Goal: Task Accomplishment & Management: Manage account settings

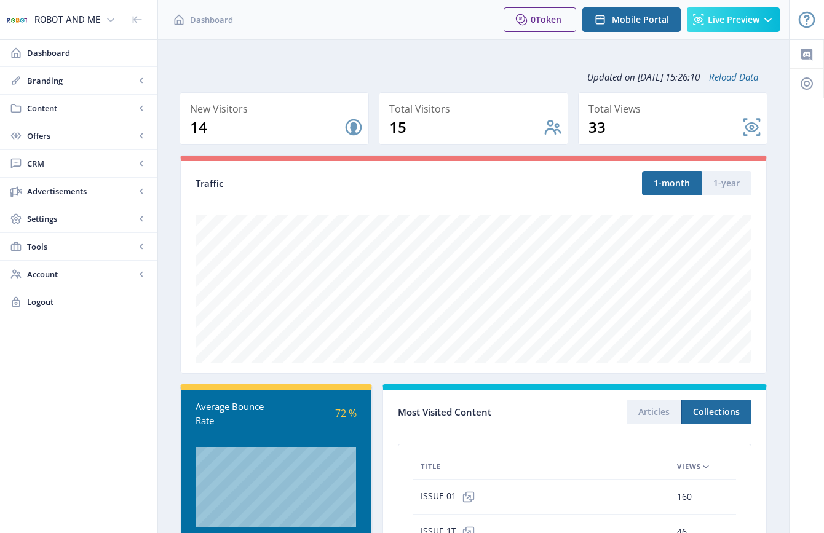
click at [166, 333] on nb-layout-column "Updated on Sep 15 2025 at 15:26:10 Reload Data New Visitors 14 Total Visitors 1…" at bounding box center [473, 395] width 632 height 712
click at [169, 262] on nb-layout-column "Updated on [DATE] 15:26:50 Reload Data New Visitors 14 Total Visitors 15 Total …" at bounding box center [473, 395] width 632 height 712
click at [141, 109] on icon at bounding box center [141, 108] width 3 height 5
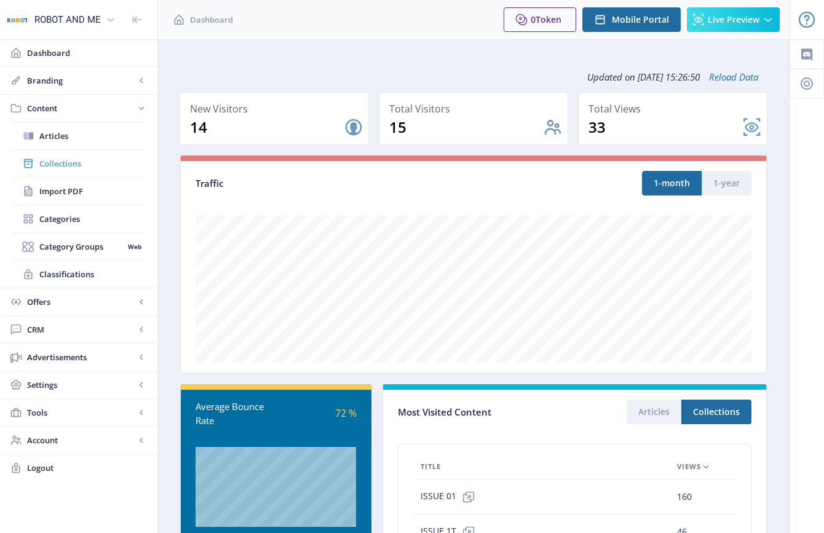
click at [63, 161] on span "Collections" at bounding box center [92, 163] width 106 height 12
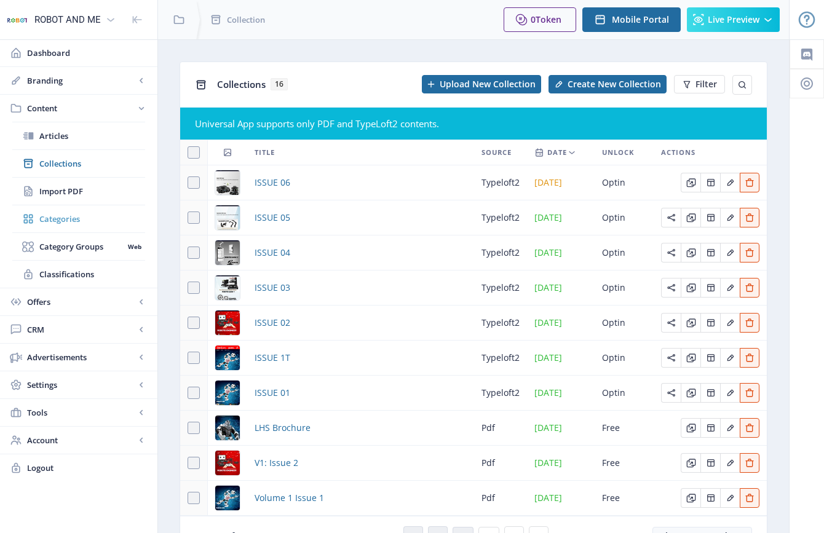
click at [54, 218] on span "Categories" at bounding box center [92, 219] width 106 height 12
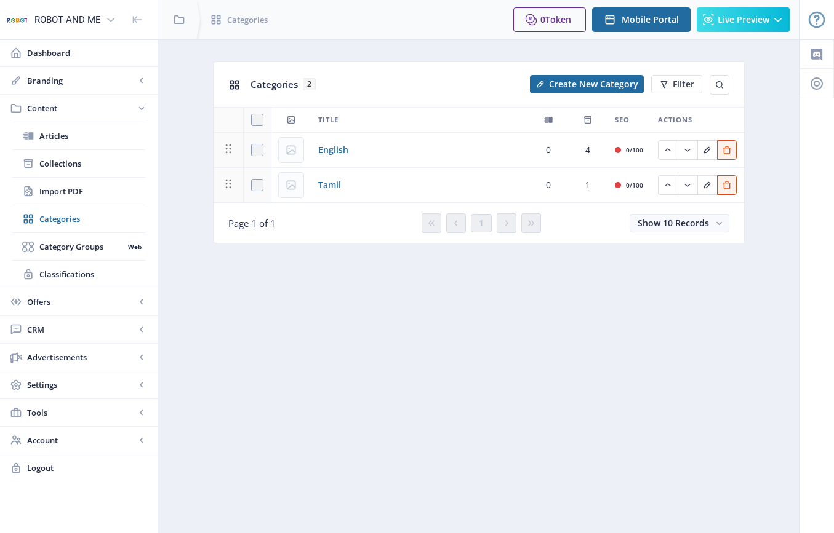
click at [228, 183] on icon at bounding box center [228, 184] width 15 height 15
click at [260, 184] on span at bounding box center [257, 185] width 12 height 12
click at [252, 185] on input "checkbox" at bounding box center [251, 185] width 1 height 1
checkbox input "true"
click at [706, 186] on icon "Edit page" at bounding box center [707, 185] width 10 height 10
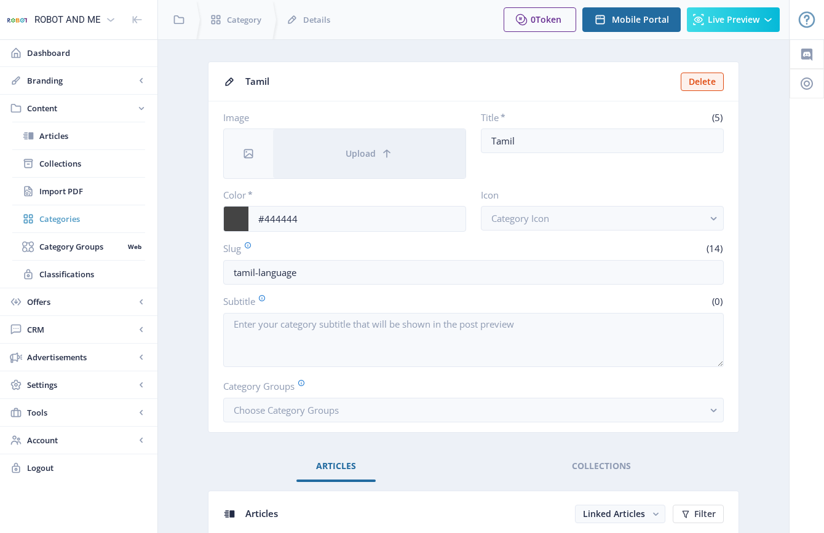
click at [60, 218] on span "Categories" at bounding box center [92, 219] width 106 height 12
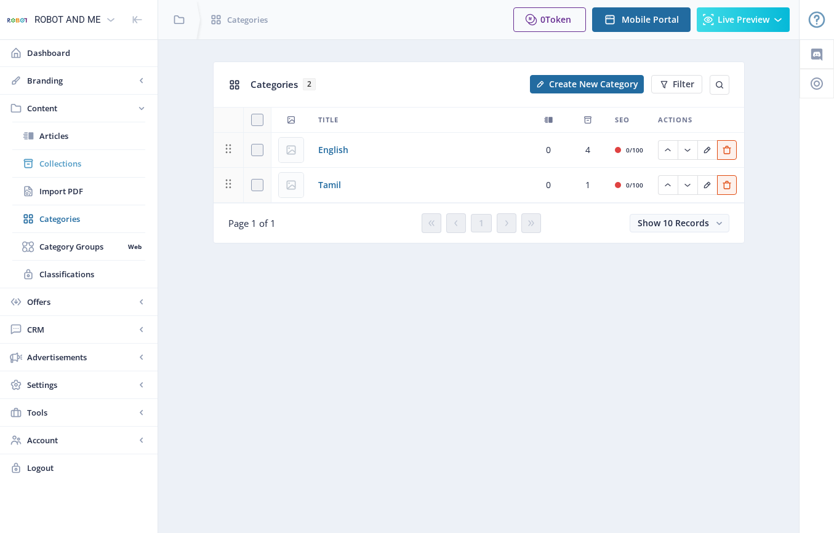
click at [58, 163] on span "Collections" at bounding box center [92, 163] width 106 height 12
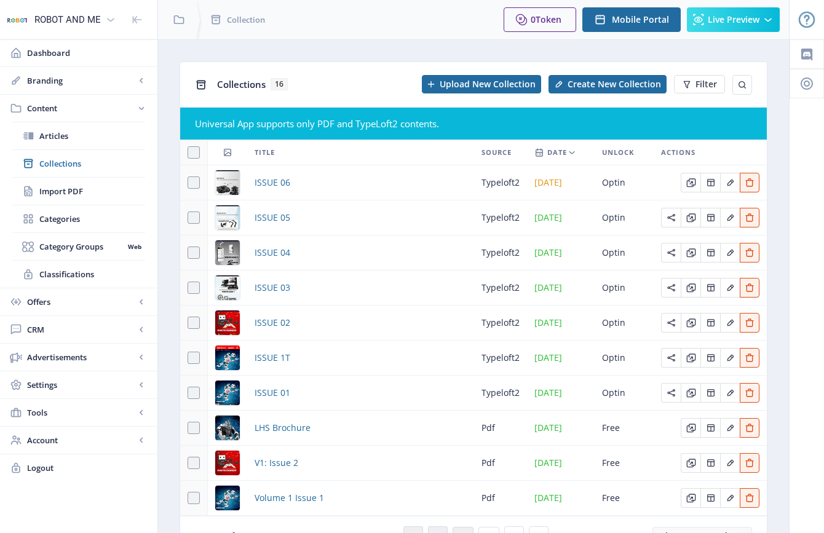
scroll to position [76, 0]
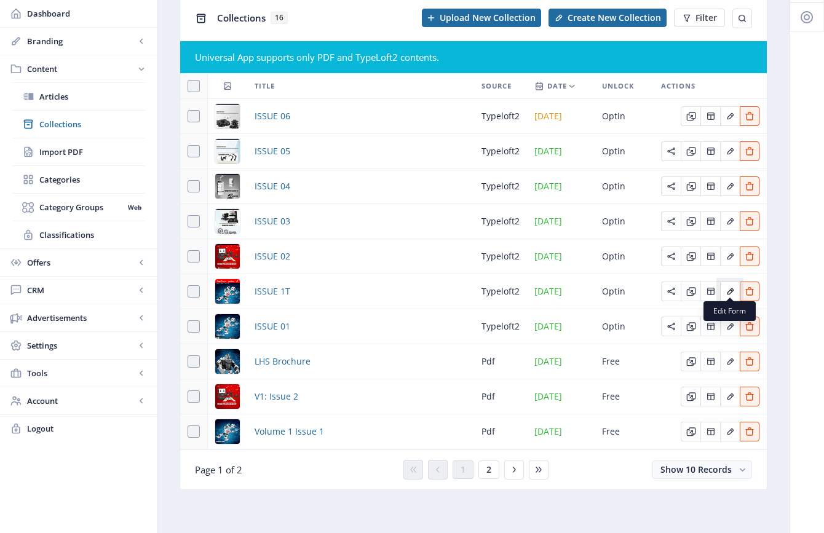
click at [730, 288] on icon "Edit page" at bounding box center [730, 291] width 7 height 7
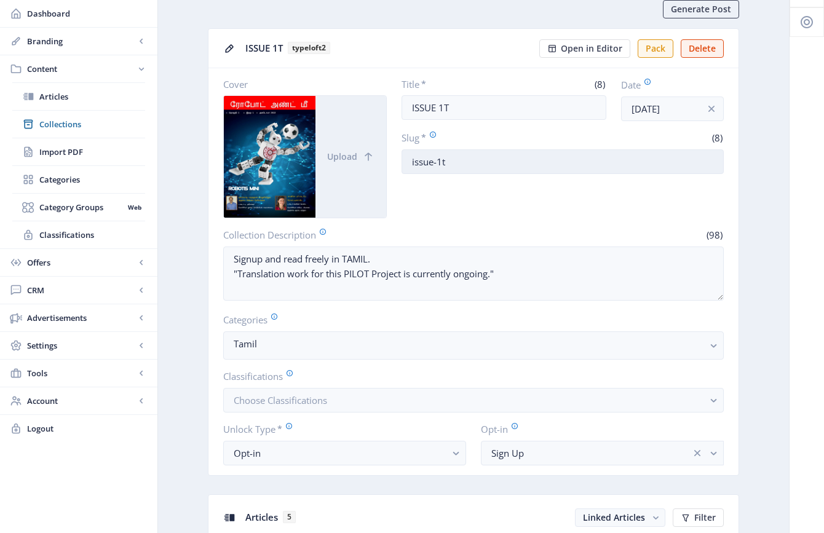
scroll to position [185, 0]
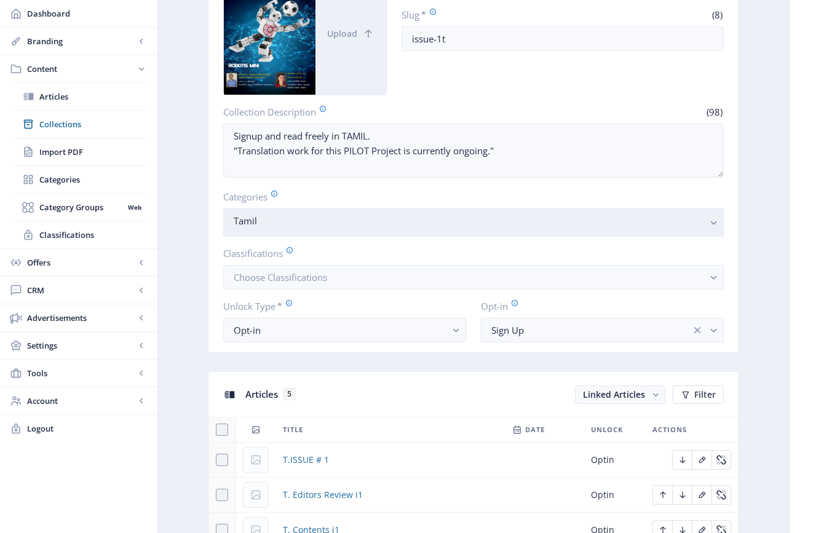
click at [716, 221] on icon "button" at bounding box center [714, 223] width 6 height 4
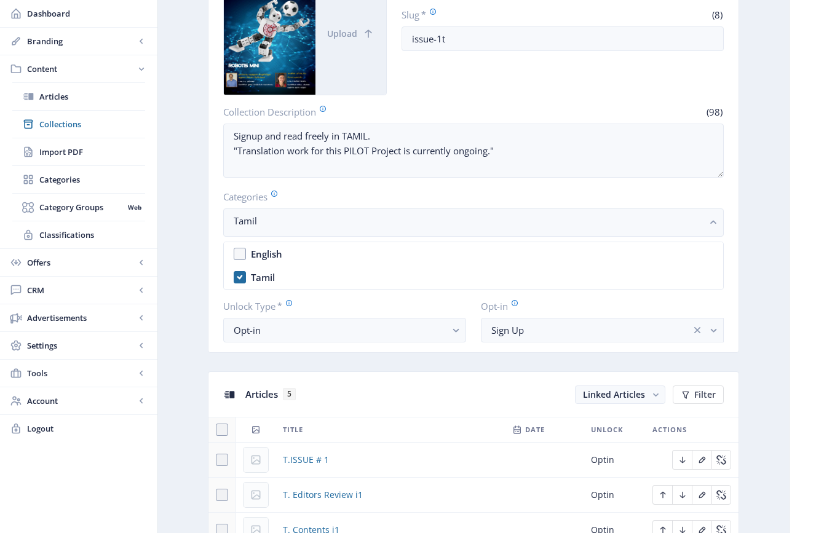
click at [241, 276] on nb-option "Tamil" at bounding box center [473, 277] width 499 height 23
checkbox input "false"
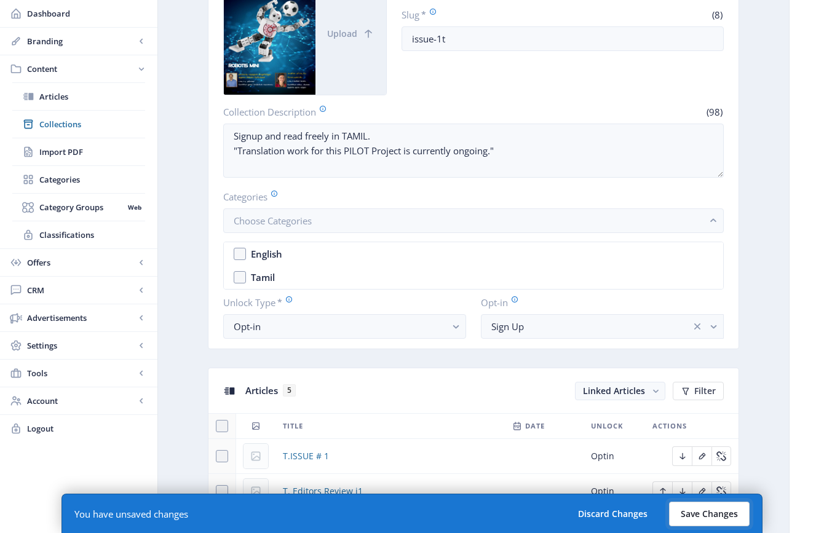
click at [725, 514] on button "Save Changes" at bounding box center [709, 514] width 81 height 25
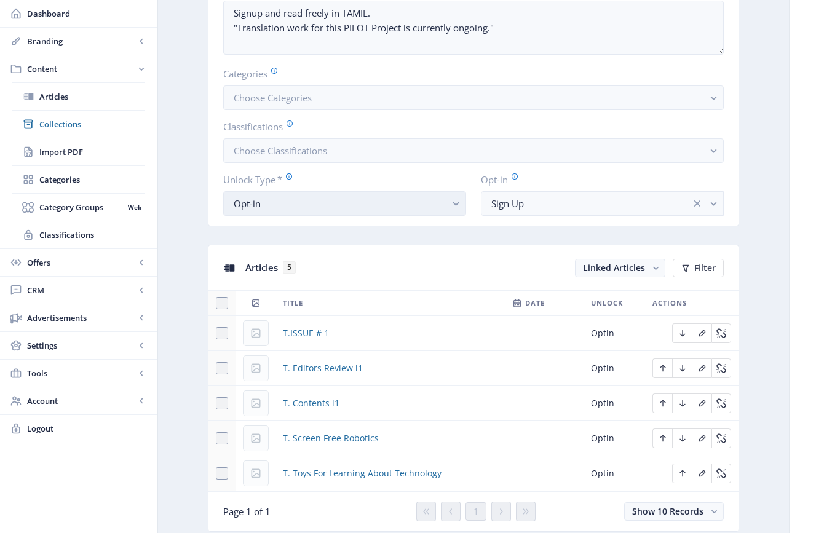
scroll to position [431, 0]
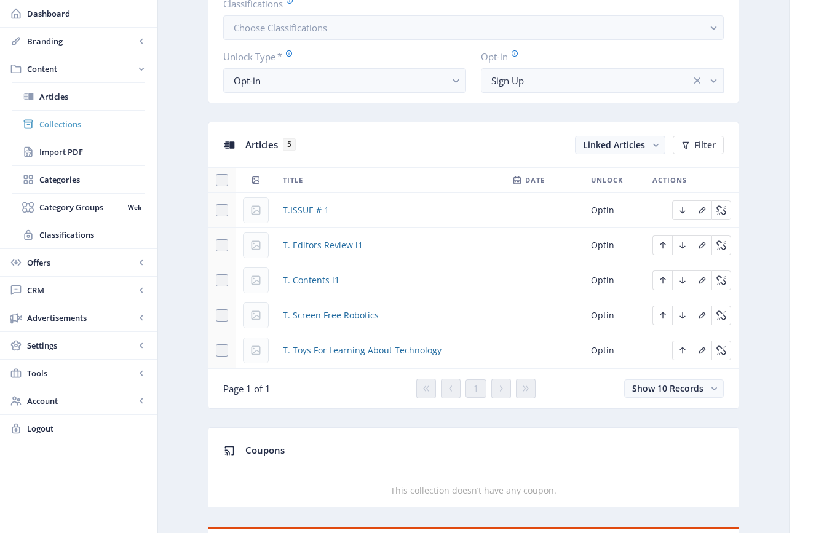
click at [63, 121] on span "Collections" at bounding box center [92, 124] width 106 height 12
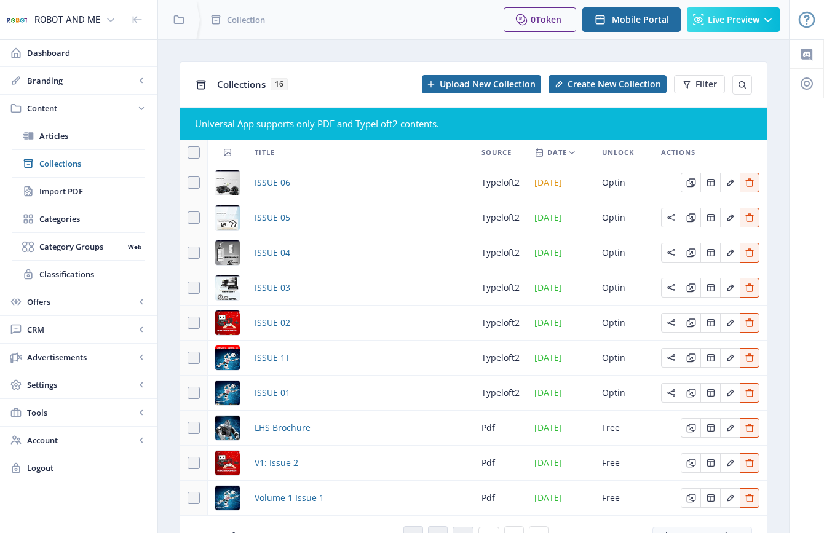
scroll to position [76, 0]
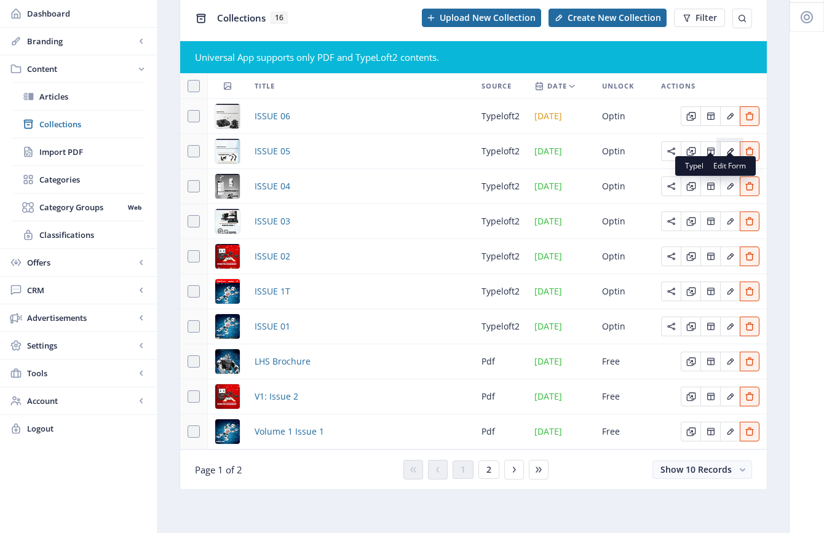
click at [731, 148] on icon "Edit page" at bounding box center [730, 151] width 7 height 7
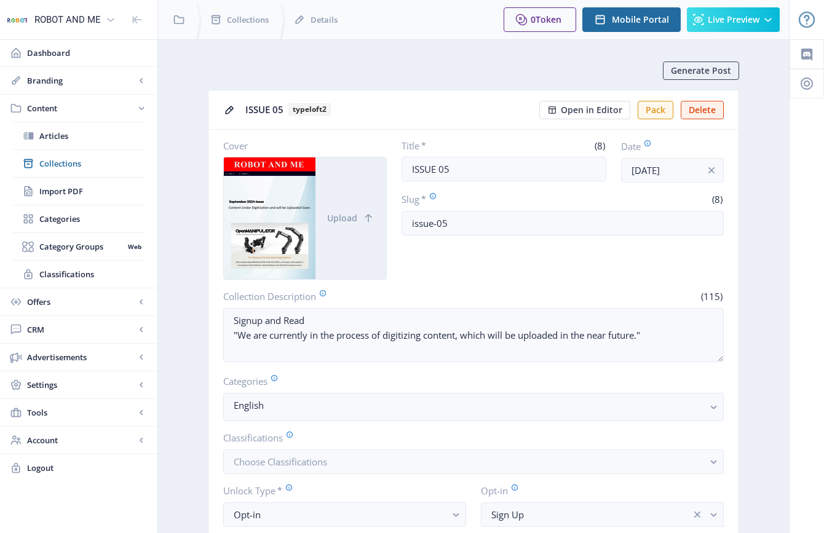
click at [257, 202] on div at bounding box center [270, 218] width 92 height 122
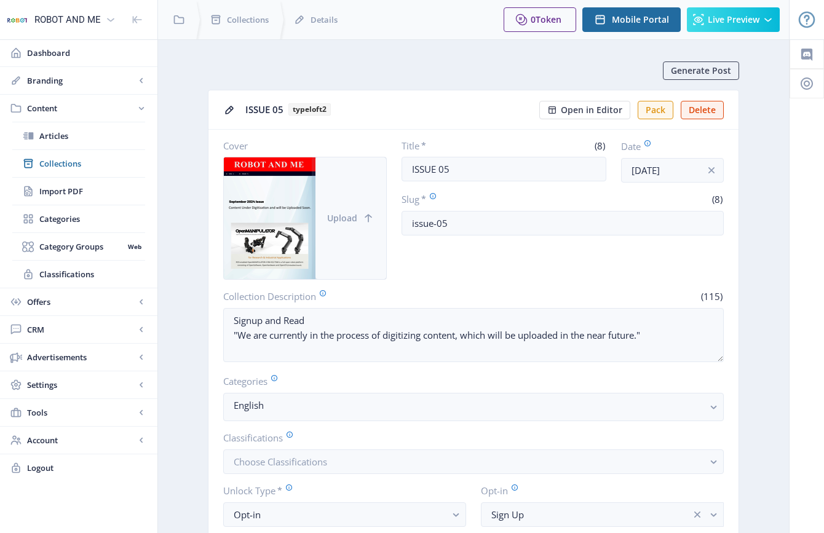
click at [335, 218] on span "Upload" at bounding box center [342, 218] width 30 height 10
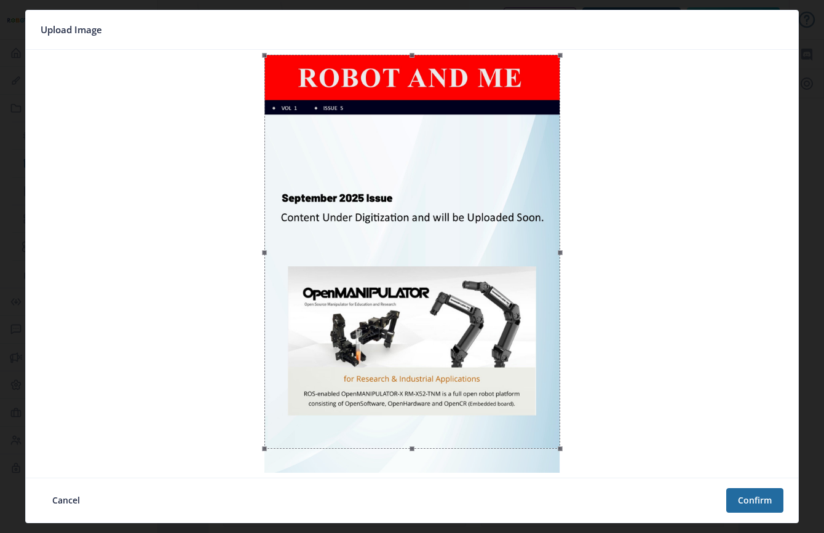
click at [169, 217] on div at bounding box center [412, 264] width 763 height 418
click at [763, 496] on button "Confirm" at bounding box center [754, 500] width 57 height 25
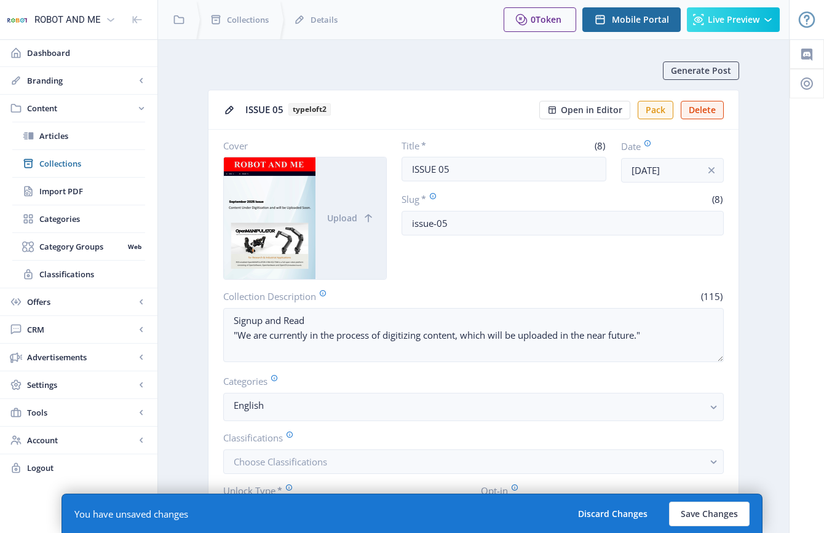
click at [717, 512] on button "Save Changes" at bounding box center [709, 514] width 81 height 25
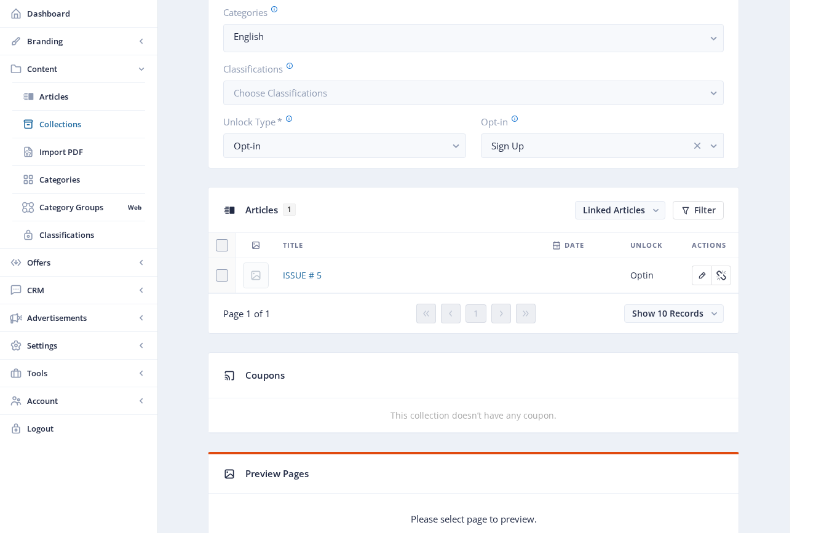
scroll to position [431, 0]
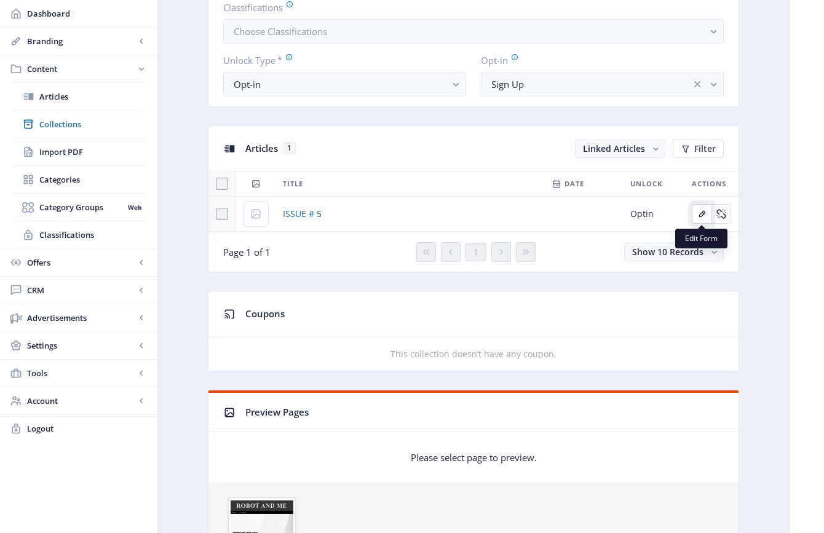
click at [699, 215] on icon "Edit page" at bounding box center [702, 214] width 7 height 7
